Goal: Transaction & Acquisition: Obtain resource

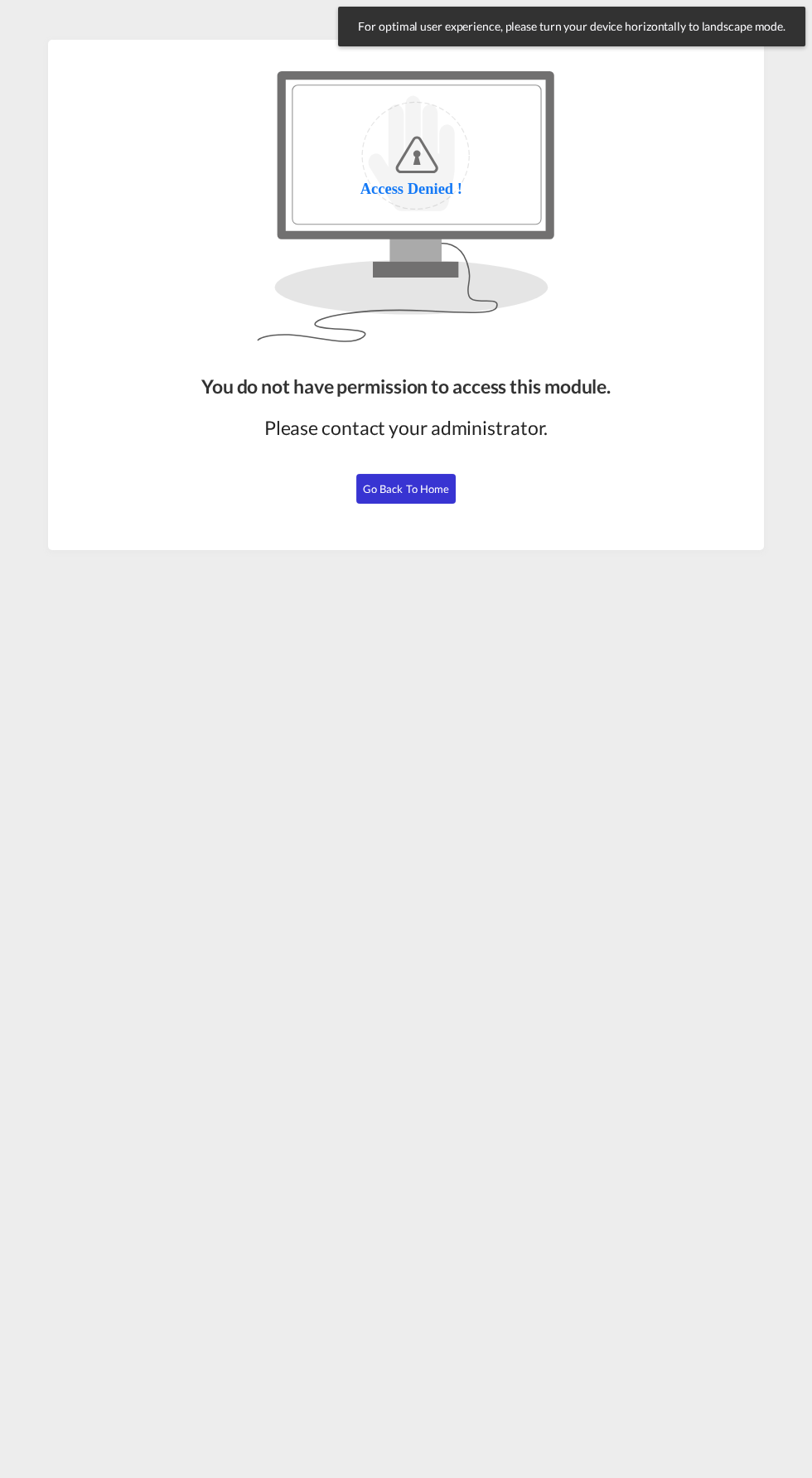
click at [422, 489] on span "Go Back to Home" at bounding box center [406, 489] width 87 height 13
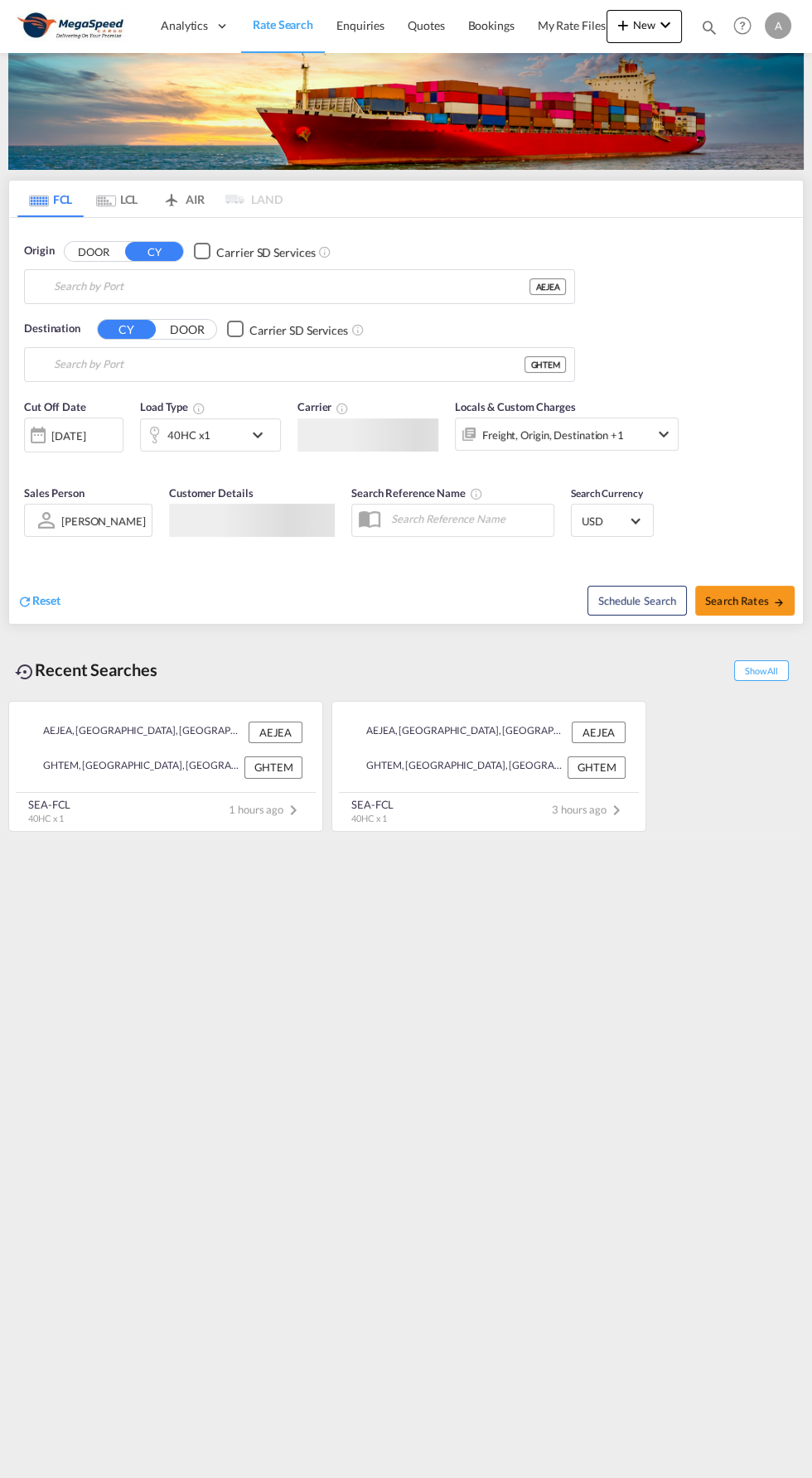
type input "[GEOGRAPHIC_DATA], [GEOGRAPHIC_DATA]"
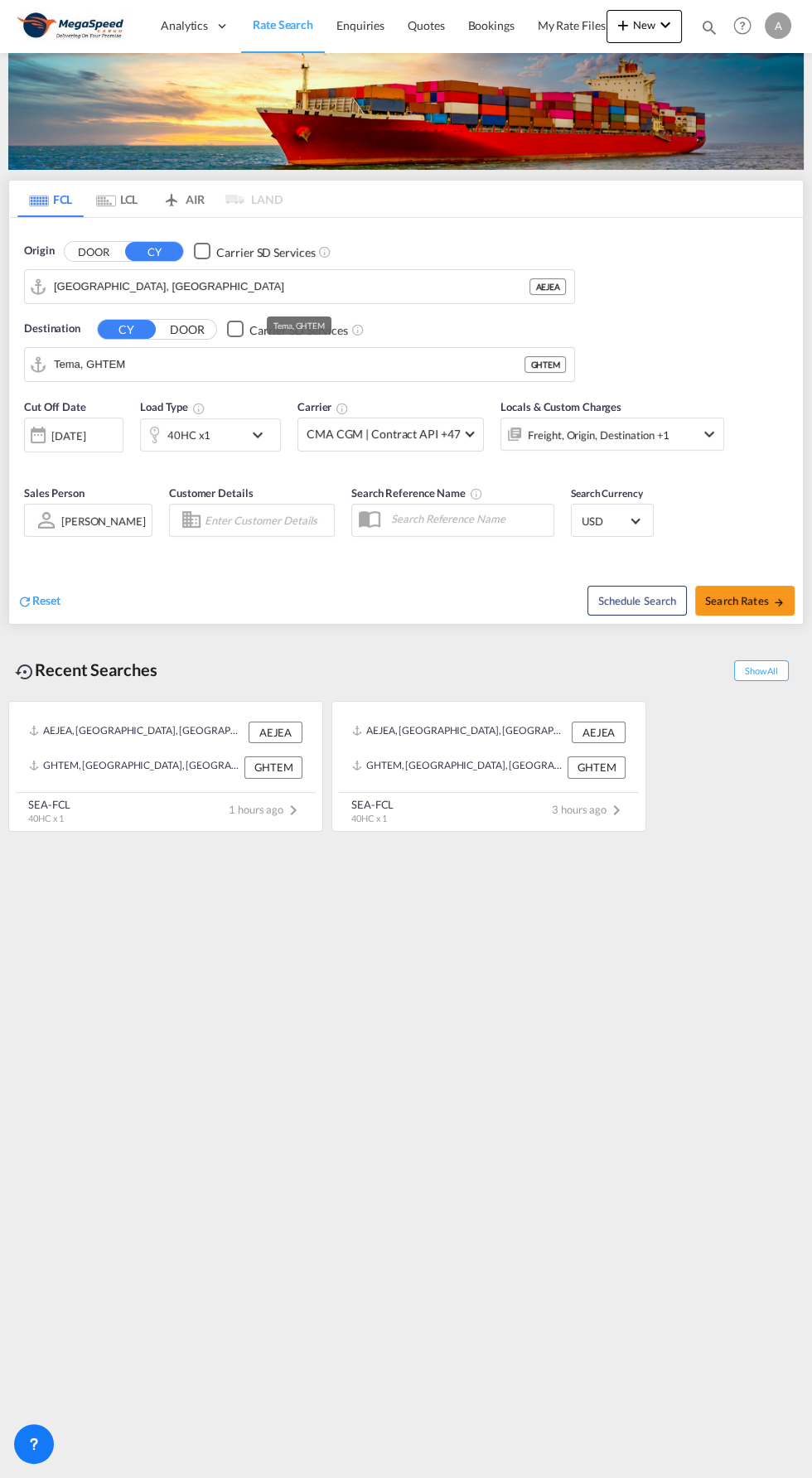
click at [156, 361] on input "Tema, GHTEM" at bounding box center [289, 364] width 470 height 25
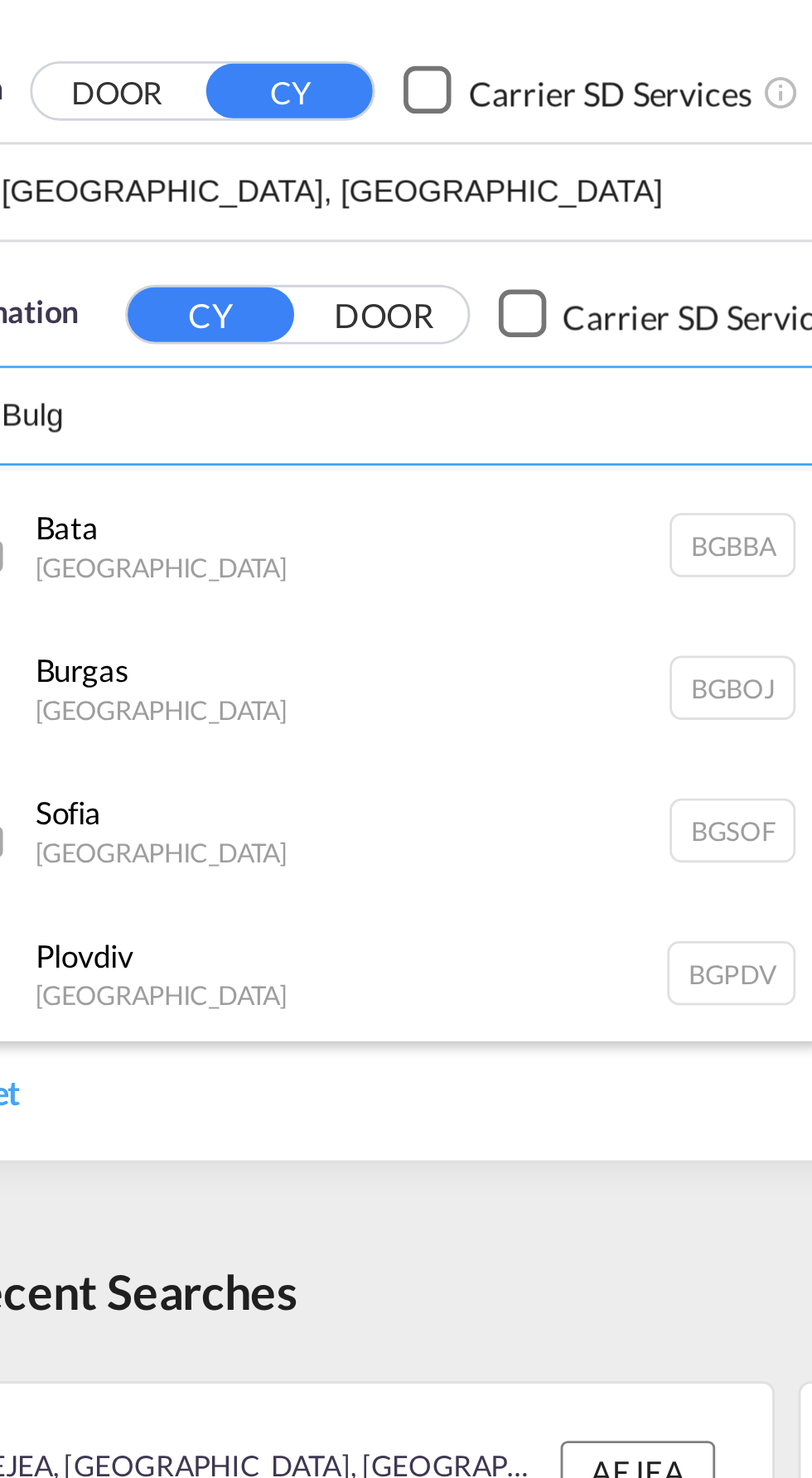
scroll to position [249, 0]
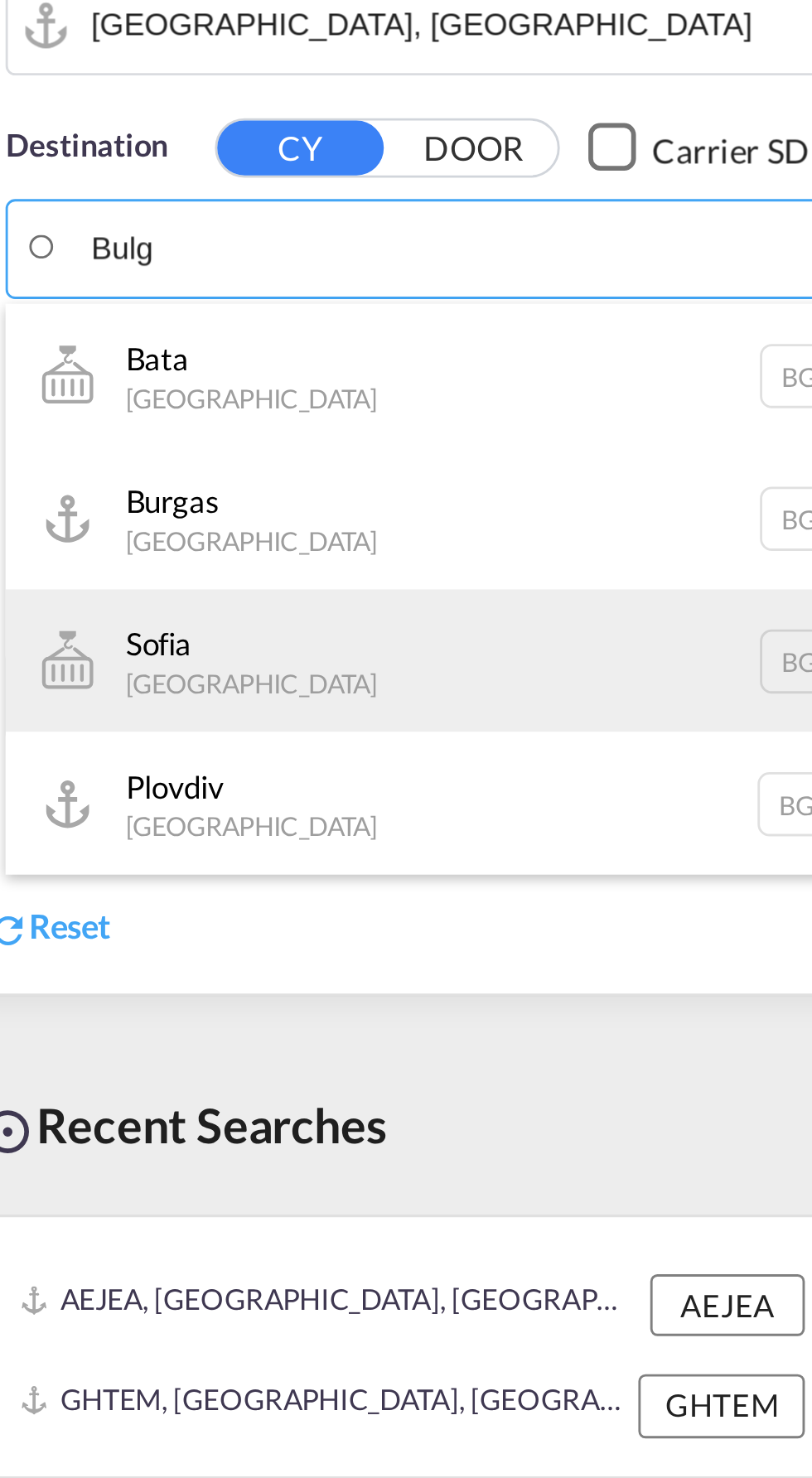
click at [78, 509] on div "Sofia [GEOGRAPHIC_DATA] BGSOF" at bounding box center [182, 508] width 315 height 49
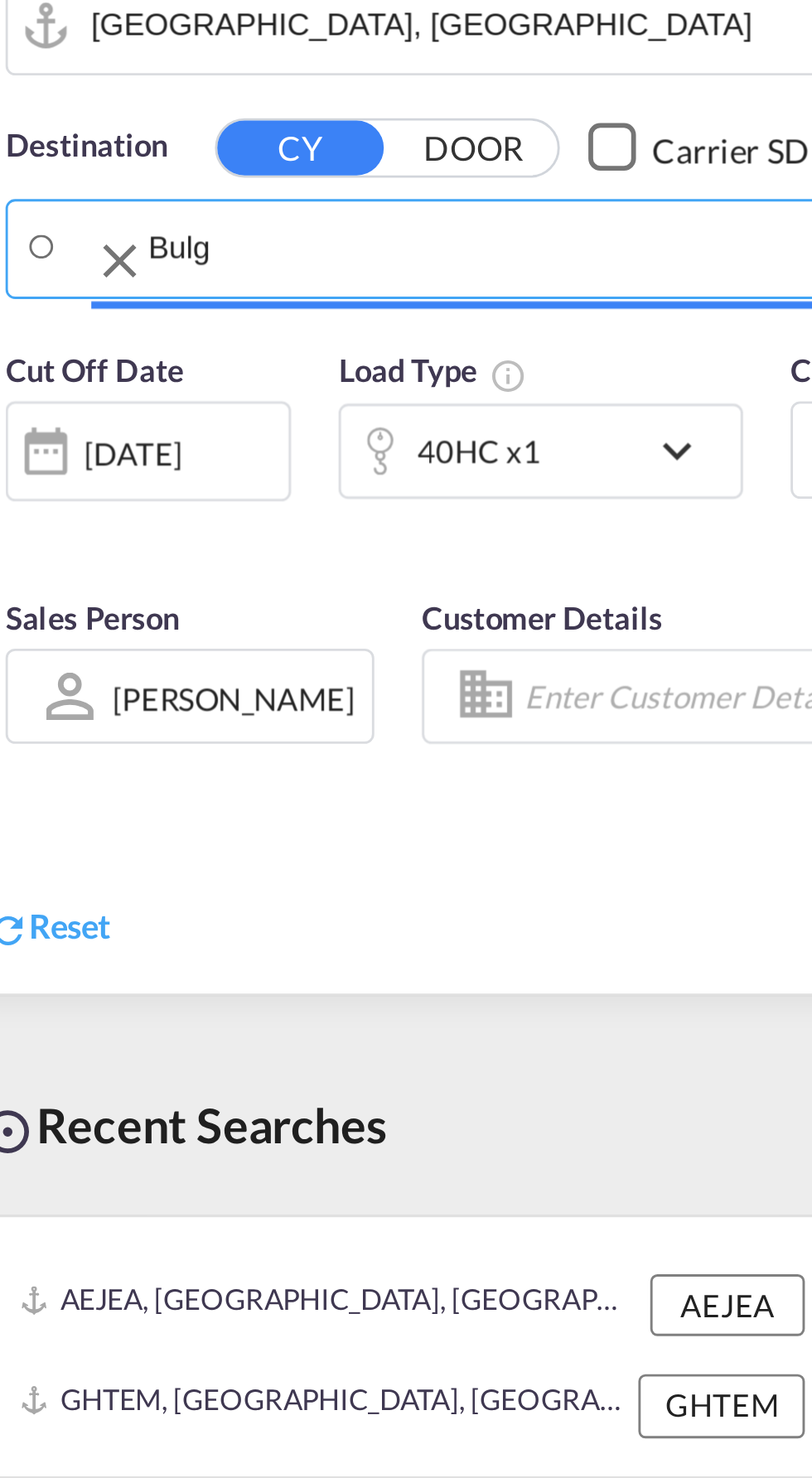
type input "[GEOGRAPHIC_DATA], BGSOF"
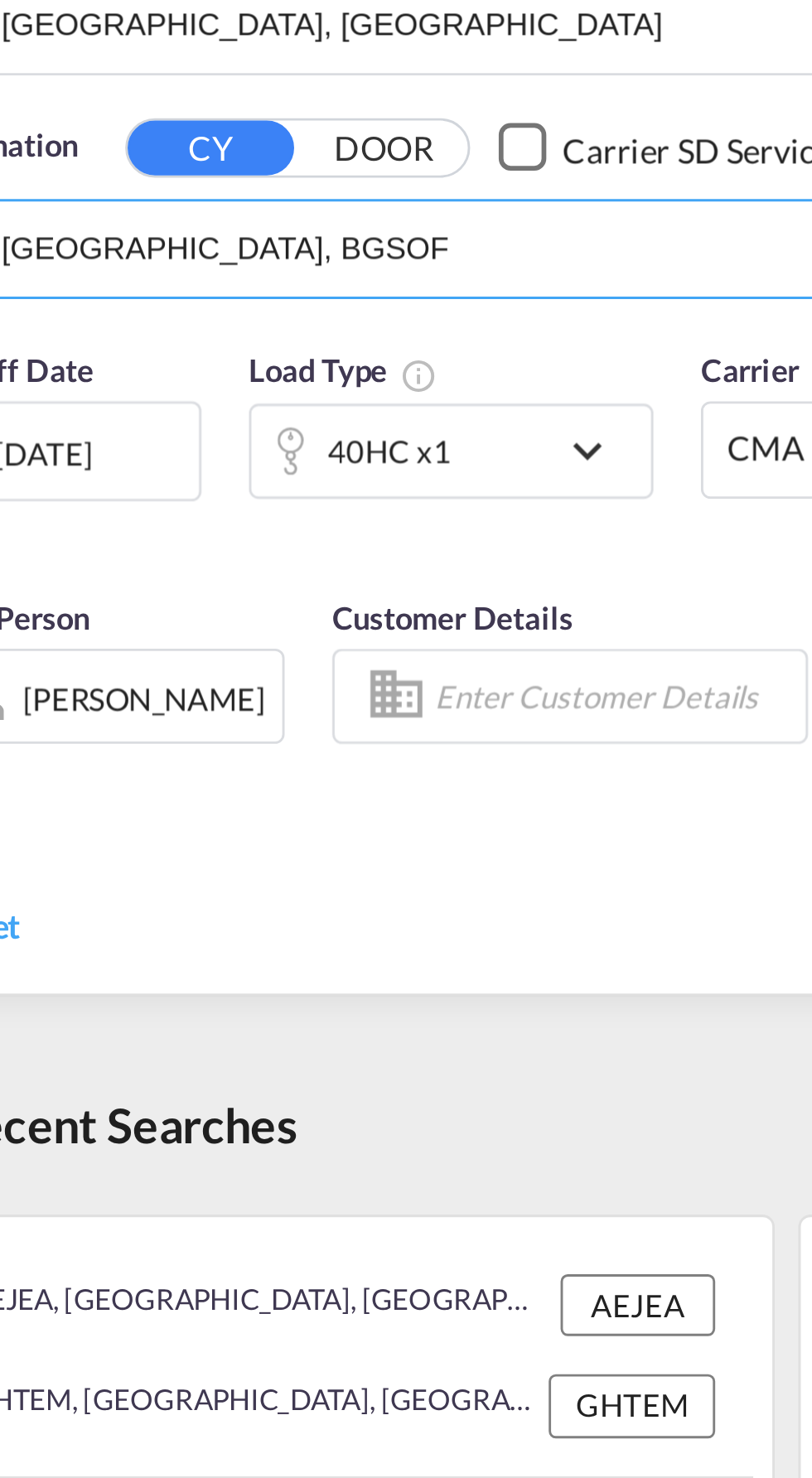
click at [262, 433] on md-icon "icon-chevron-down" at bounding box center [262, 434] width 28 height 20
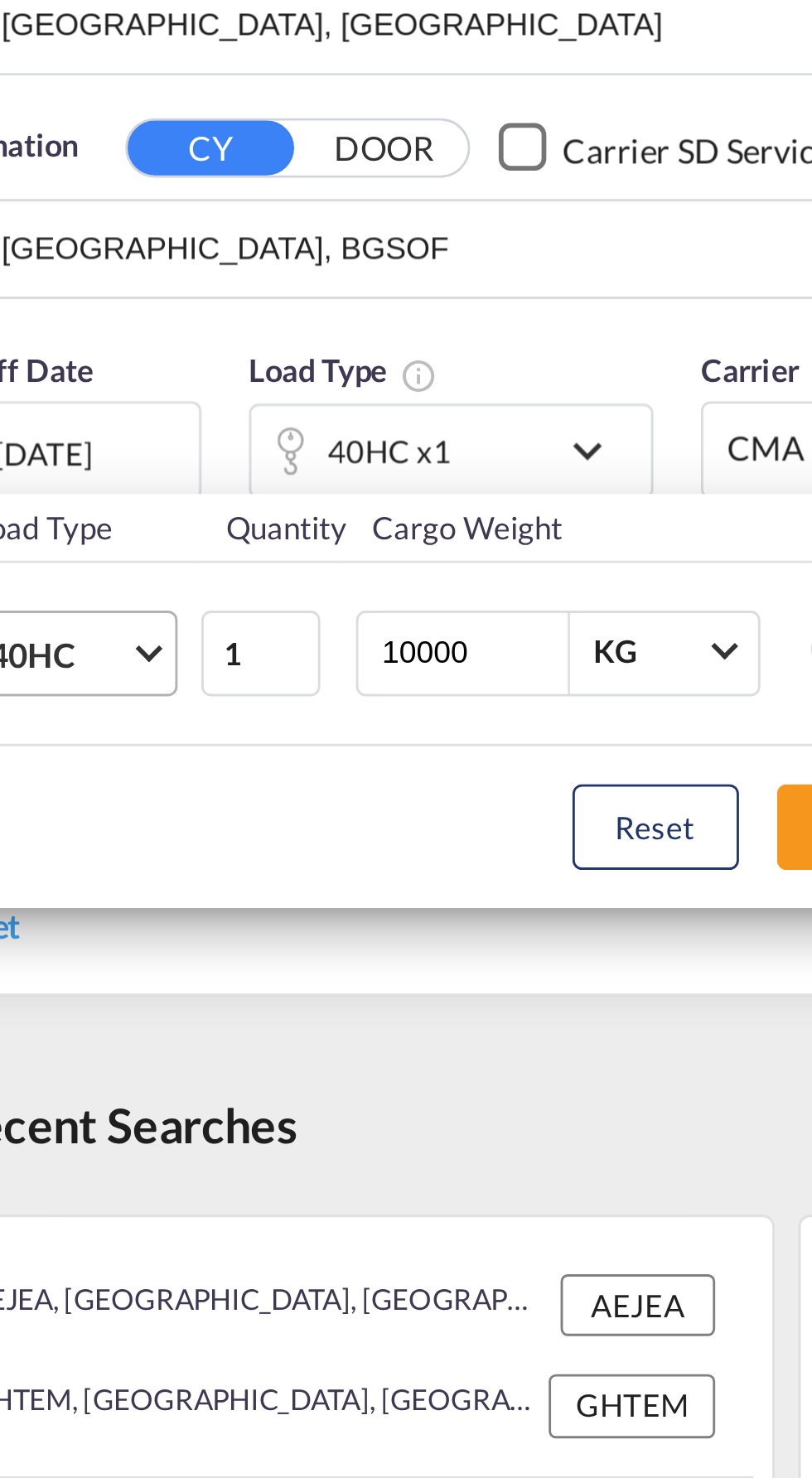
click at [102, 503] on span "Choose: \a40HC" at bounding box center [105, 504] width 9 height 9
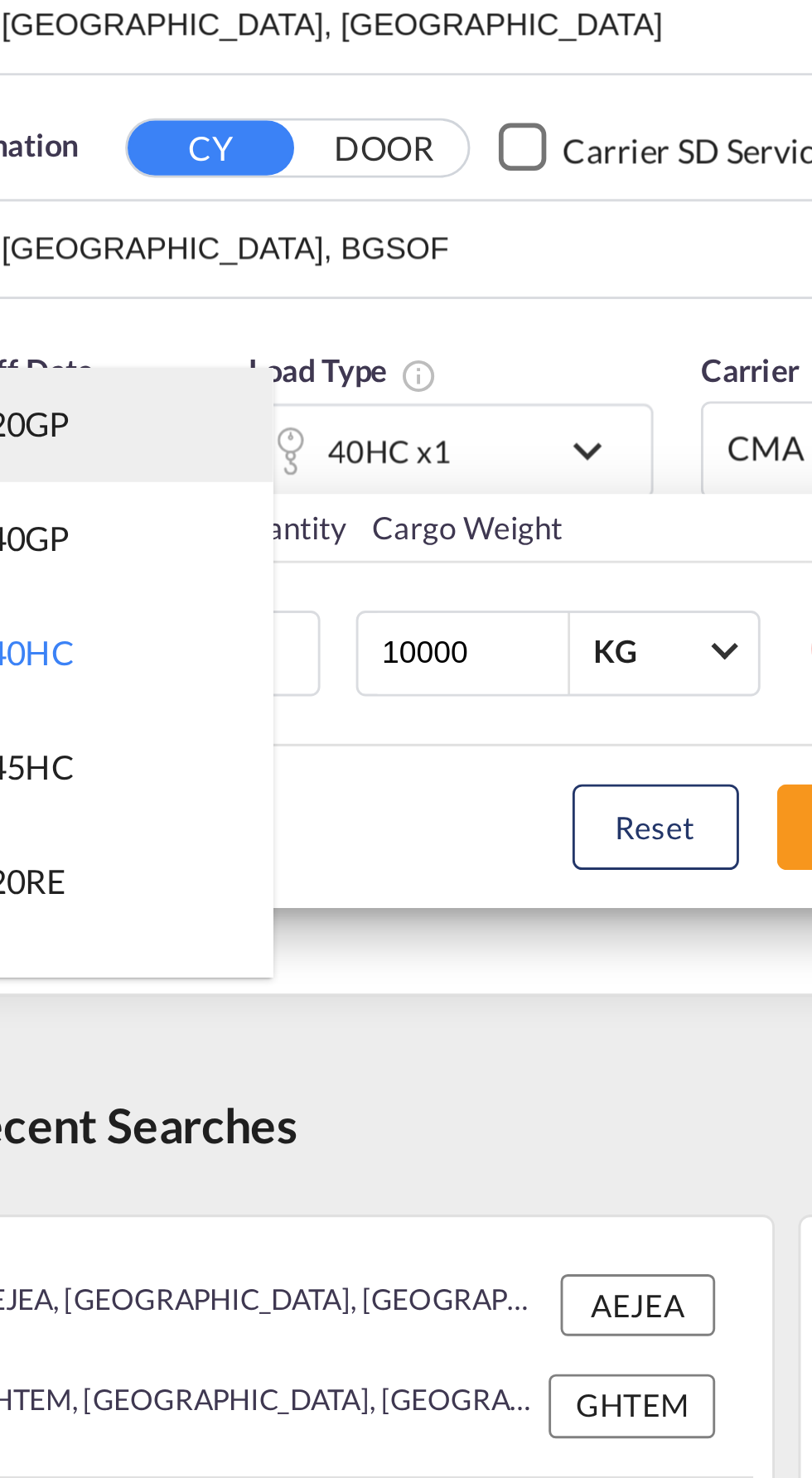
click at [84, 427] on md-option "20GP" at bounding box center [91, 426] width 113 height 40
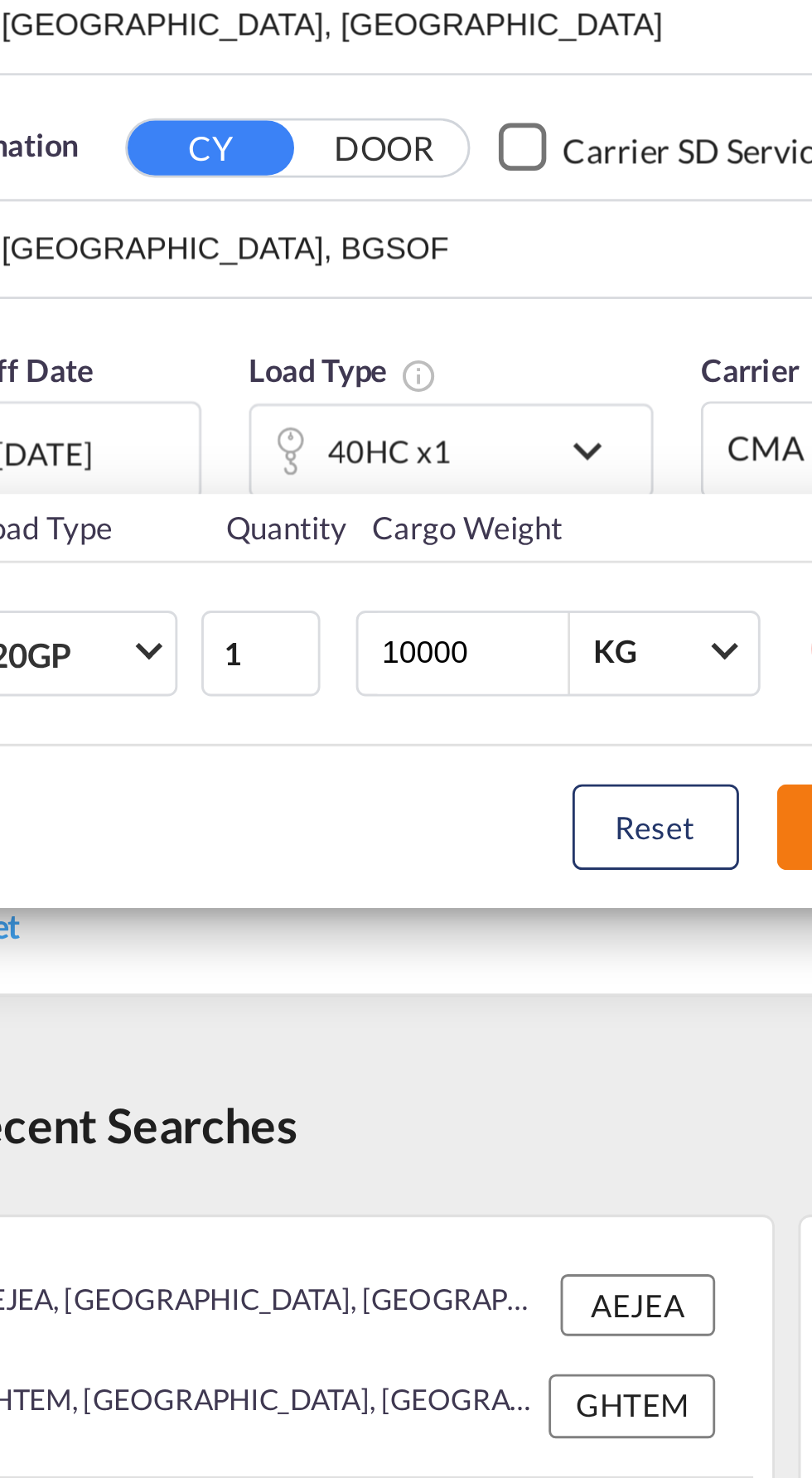
click at [331, 566] on button "Done" at bounding box center [353, 566] width 58 height 30
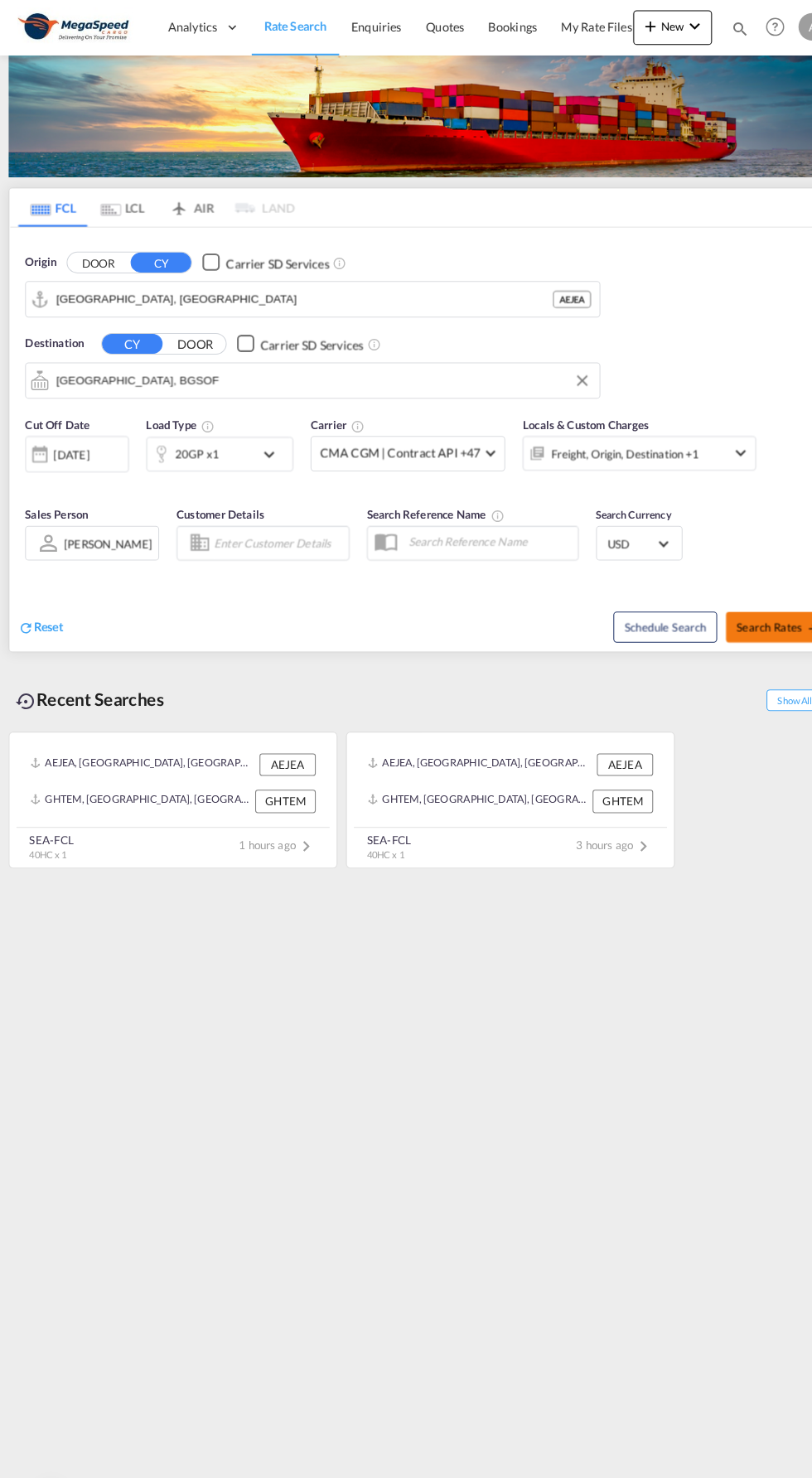
click at [745, 598] on span "Search Rates" at bounding box center [744, 601] width 79 height 13
type input "AEJEA to BGSOF / [DATE]"
